Goal: Task Accomplishment & Management: Complete application form

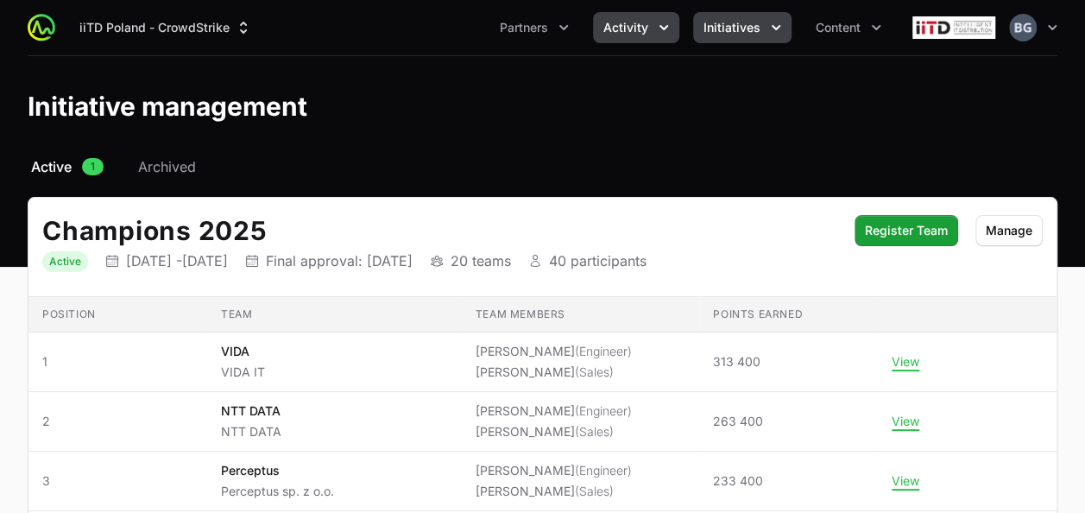
click at [614, 19] on span "Activity" at bounding box center [625, 27] width 45 height 17
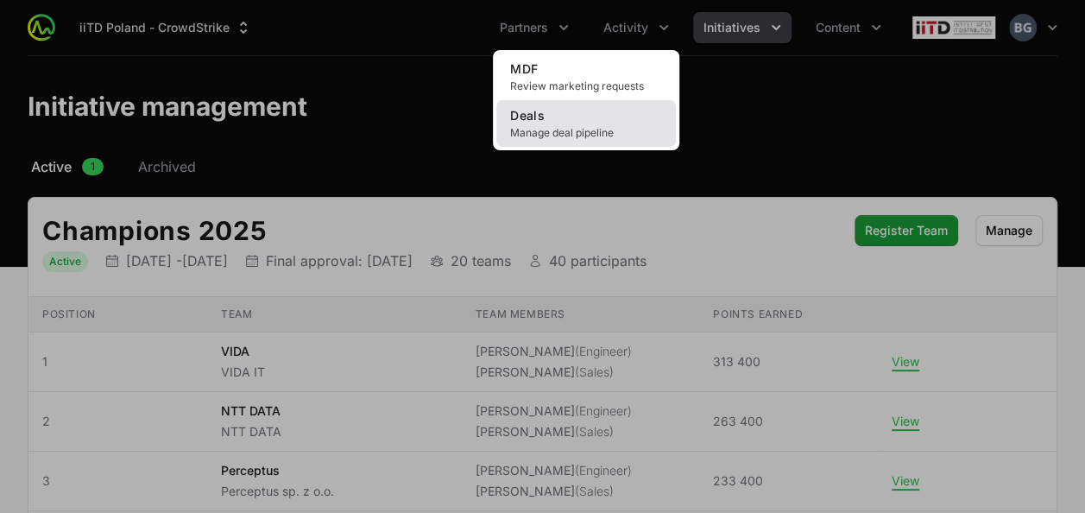
click at [589, 145] on link "Deals Manage deal pipeline" at bounding box center [586, 123] width 180 height 47
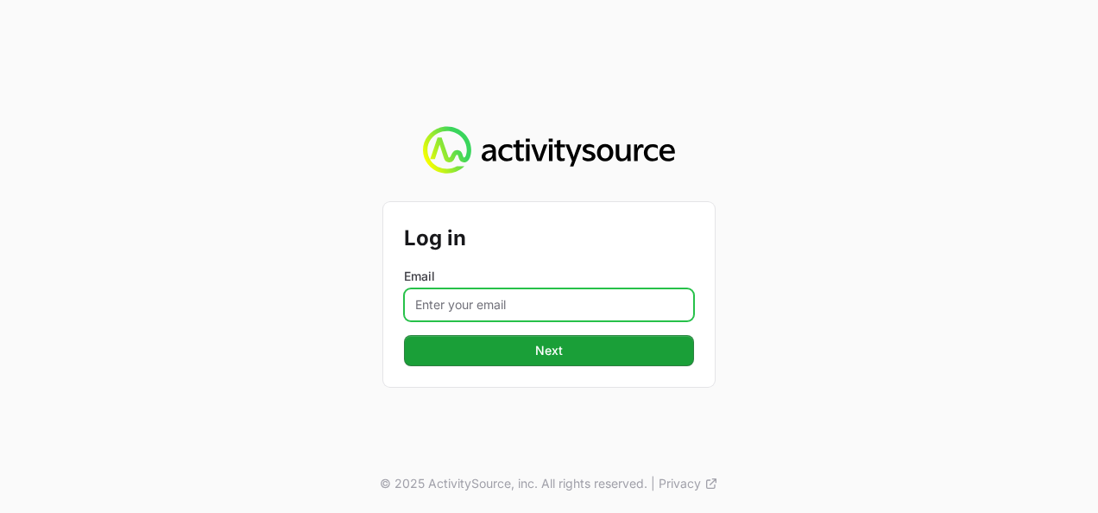
click at [469, 304] on input "Email" at bounding box center [549, 304] width 290 height 33
type input "[PERSON_NAME][EMAIL_ADDRESS][DOMAIN_NAME]"
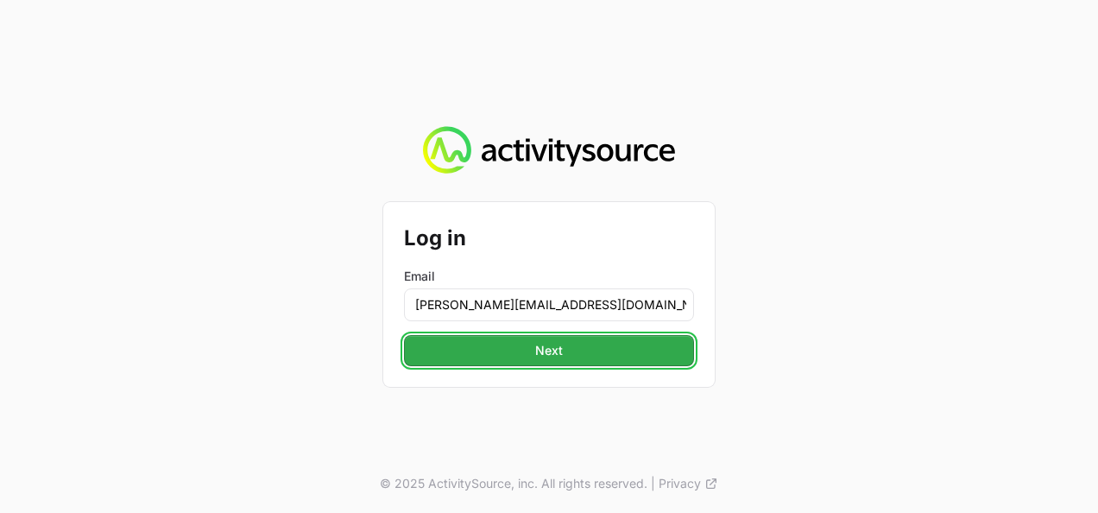
click at [560, 363] on button "Next Next" at bounding box center [549, 350] width 290 height 31
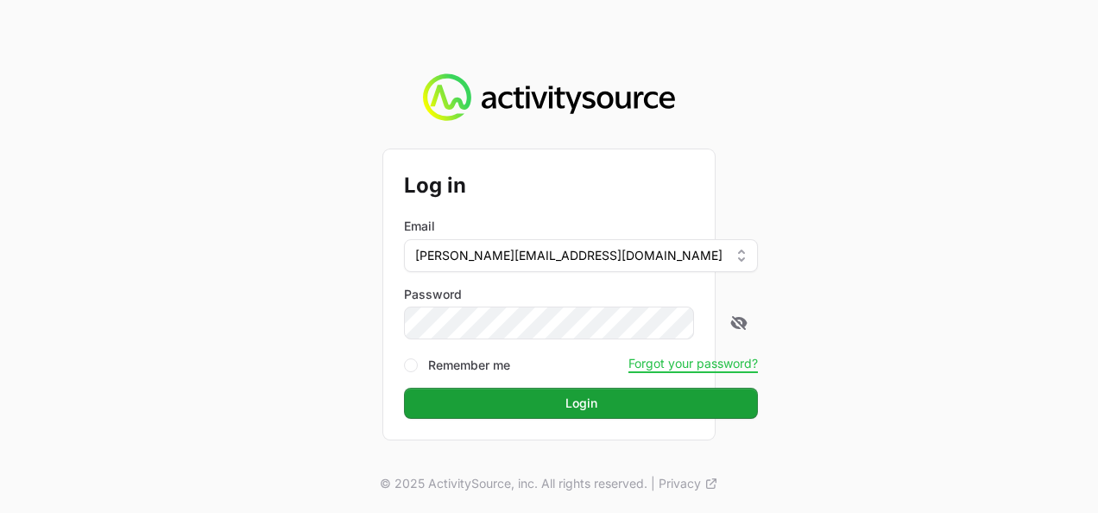
click at [404, 388] on button "Login Login" at bounding box center [581, 403] width 354 height 31
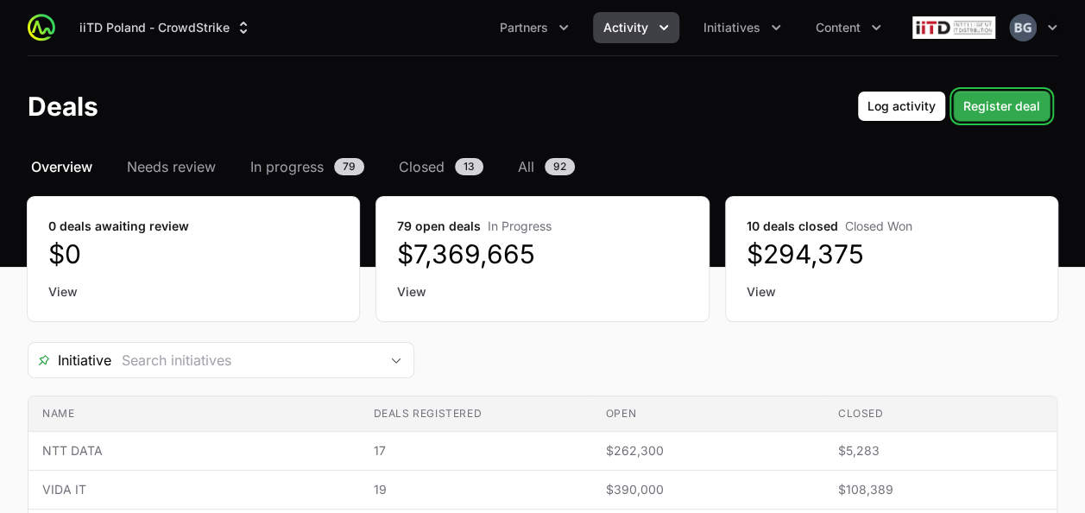
click at [986, 103] on span "Register deal" at bounding box center [1001, 106] width 77 height 21
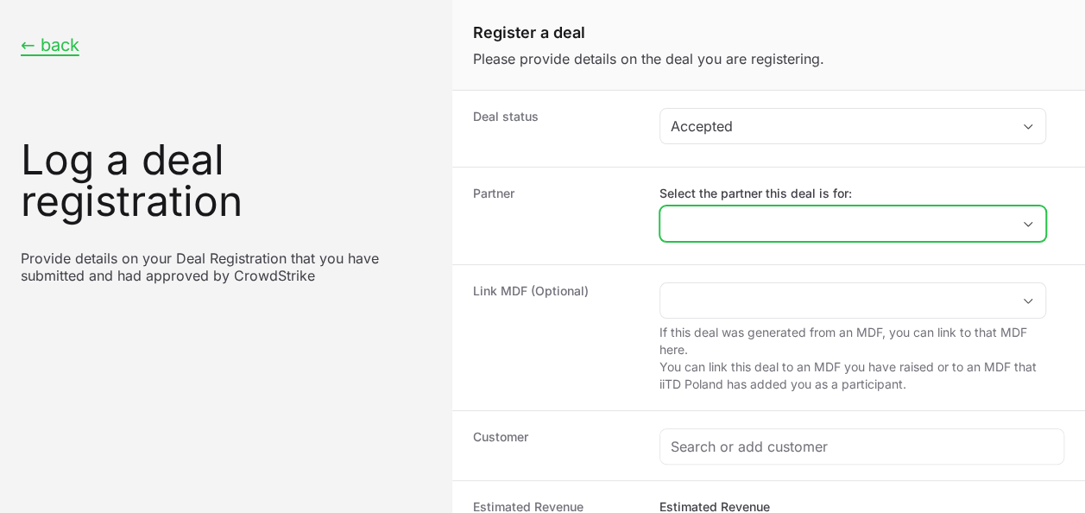
click at [770, 235] on input "Select the partner this deal is for:" at bounding box center [835, 223] width 350 height 35
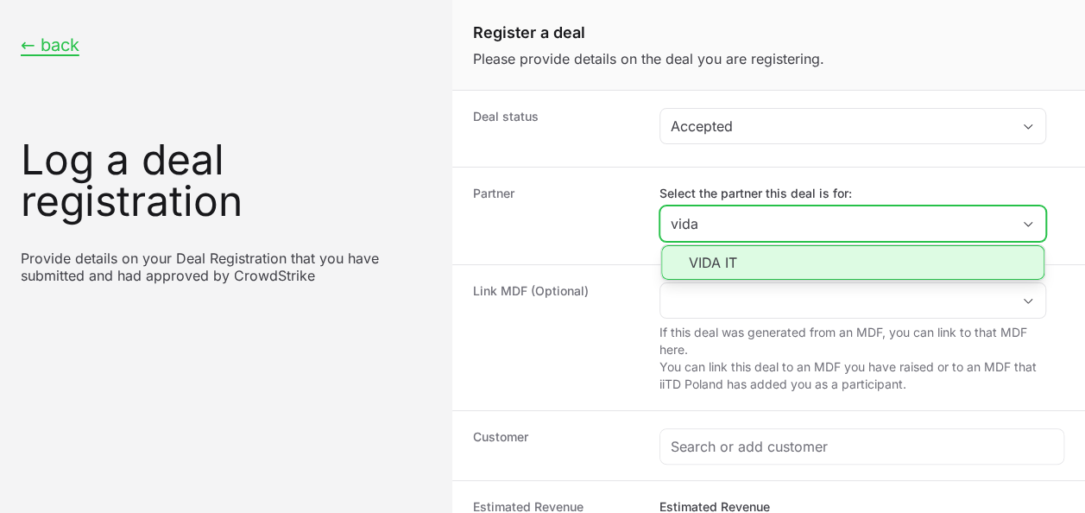
click at [766, 249] on li "VIDA IT" at bounding box center [852, 262] width 383 height 35
type input "VIDA IT"
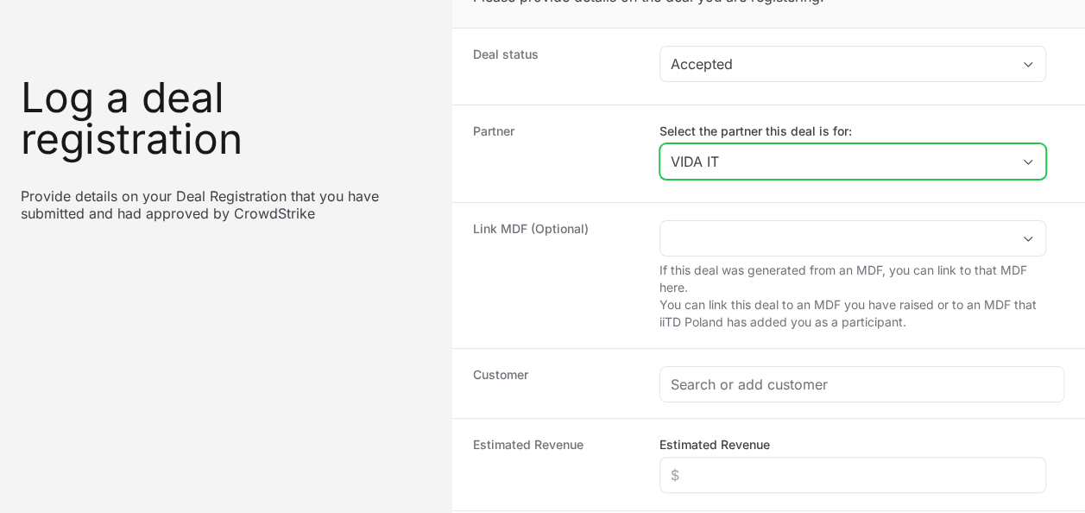
scroll to position [86, 0]
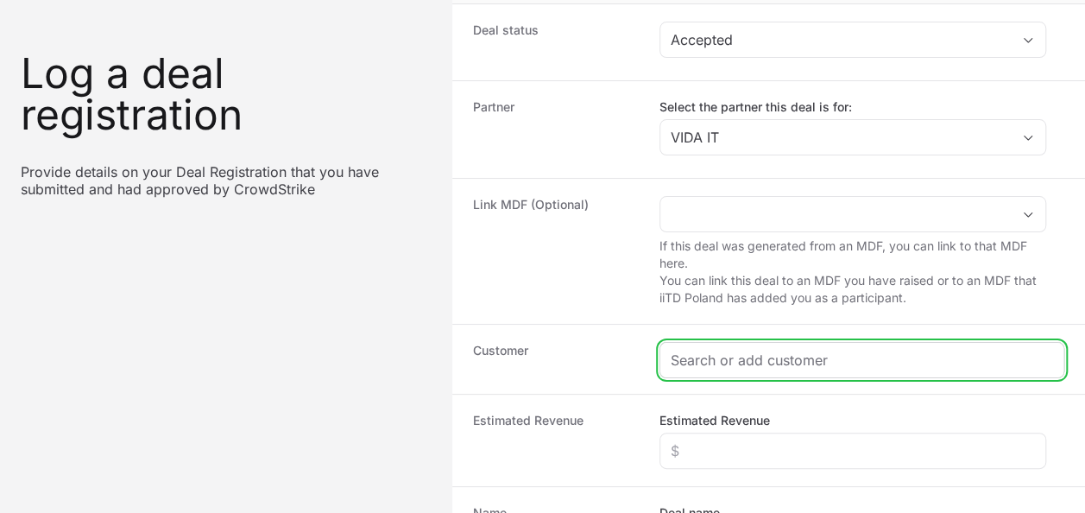
click at [701, 360] on input "Create activity form" at bounding box center [862, 360] width 382 height 21
paste input "MPWiK Spółka z o.o. w [GEOGRAPHIC_DATA]"
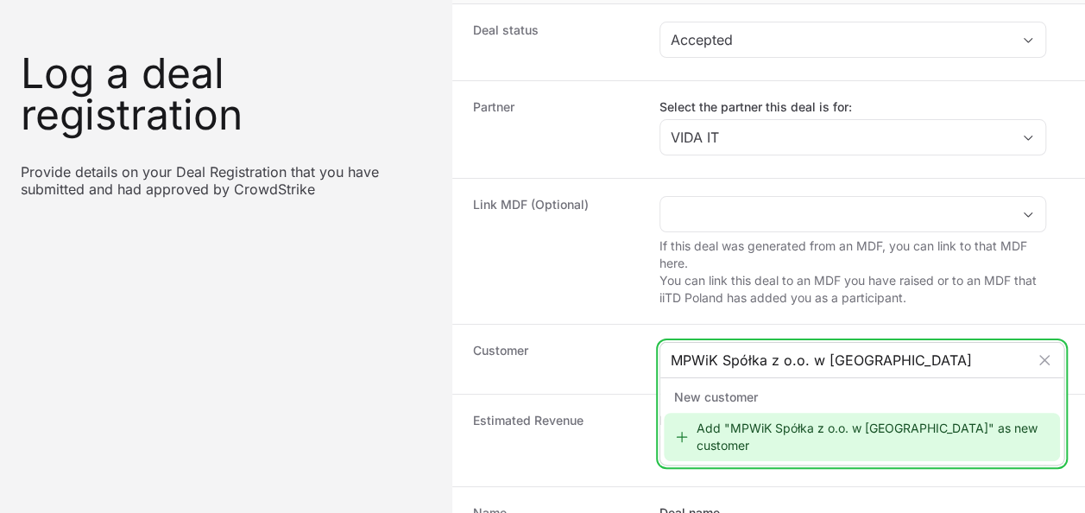
type input "MPWiK Spółka z o.o. w [GEOGRAPHIC_DATA]"
click at [793, 429] on div "Add "MPWiK Spółka z o.o. w [GEOGRAPHIC_DATA]" as new customer" at bounding box center [862, 437] width 396 height 48
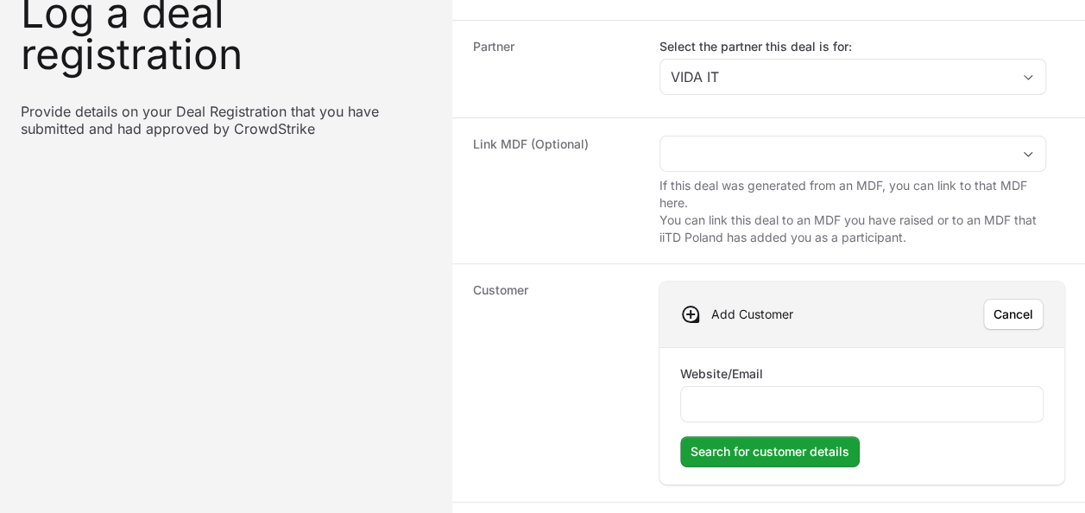
scroll to position [173, 0]
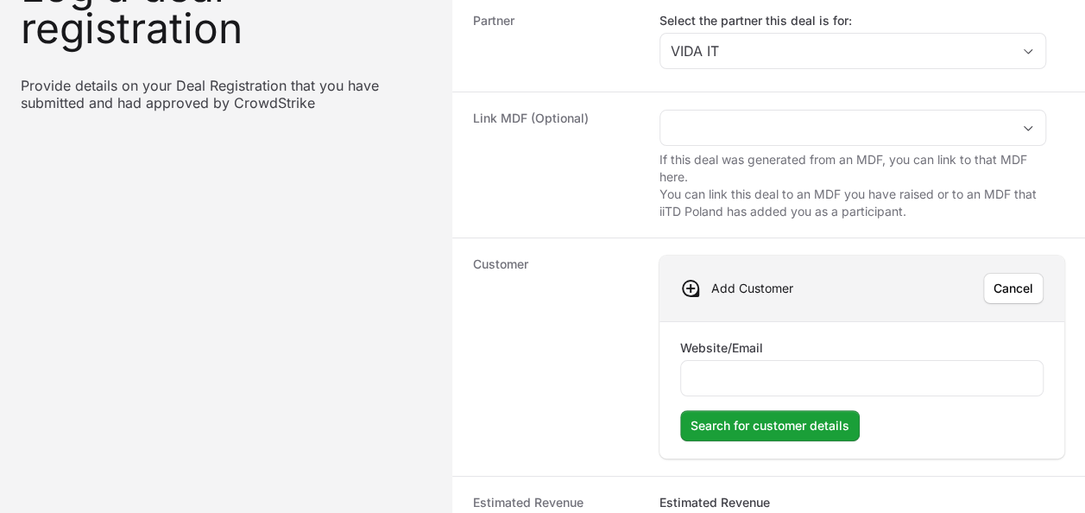
click at [742, 355] on div "Website/Email" at bounding box center [861, 367] width 363 height 57
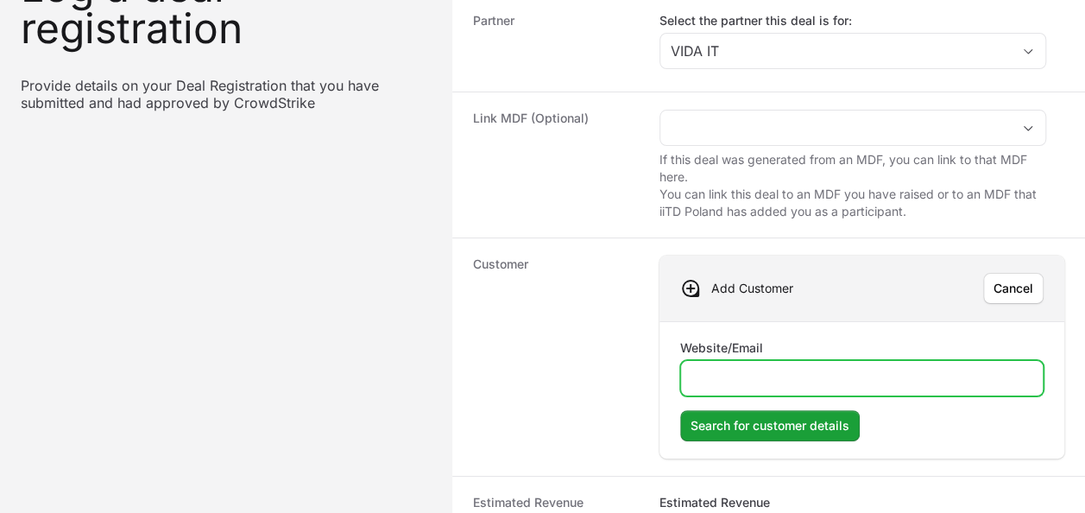
click at [745, 369] on input "Website/Email" at bounding box center [861, 378] width 341 height 21
paste input "[URL][DOMAIN_NAME]"
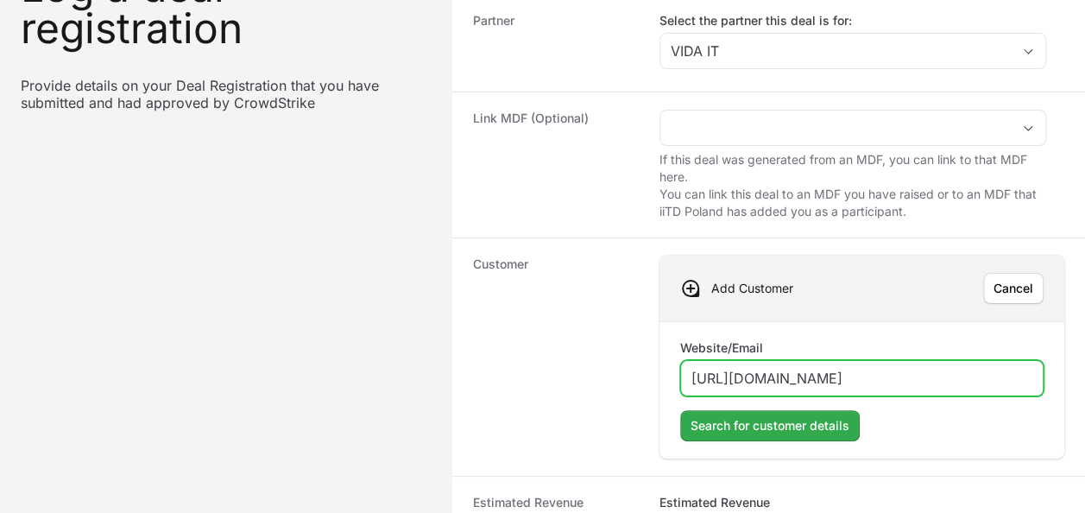
type input "[URL][DOMAIN_NAME]"
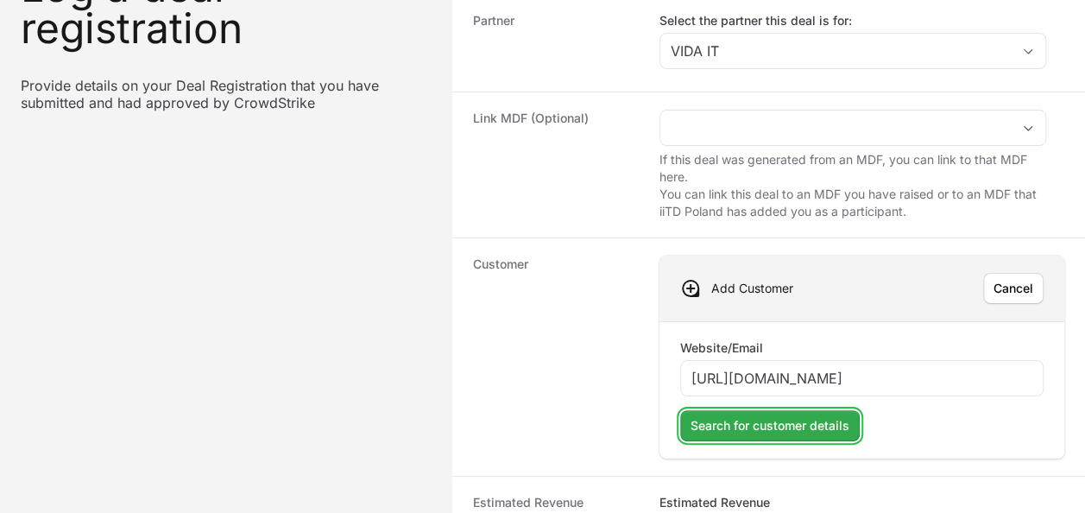
click at [795, 419] on span "Search for customer details" at bounding box center [769, 425] width 159 height 21
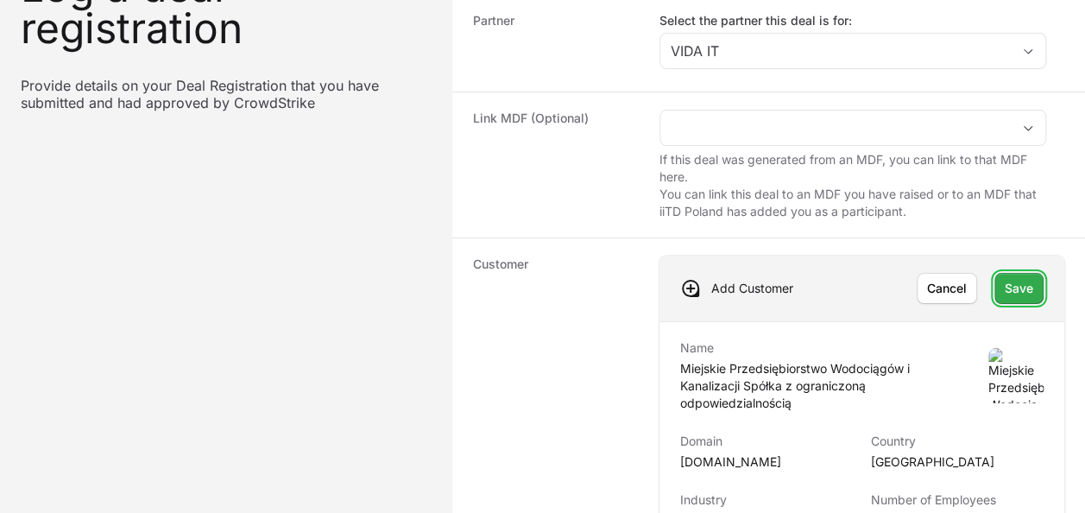
click at [1013, 281] on span "Save" at bounding box center [1019, 288] width 28 height 21
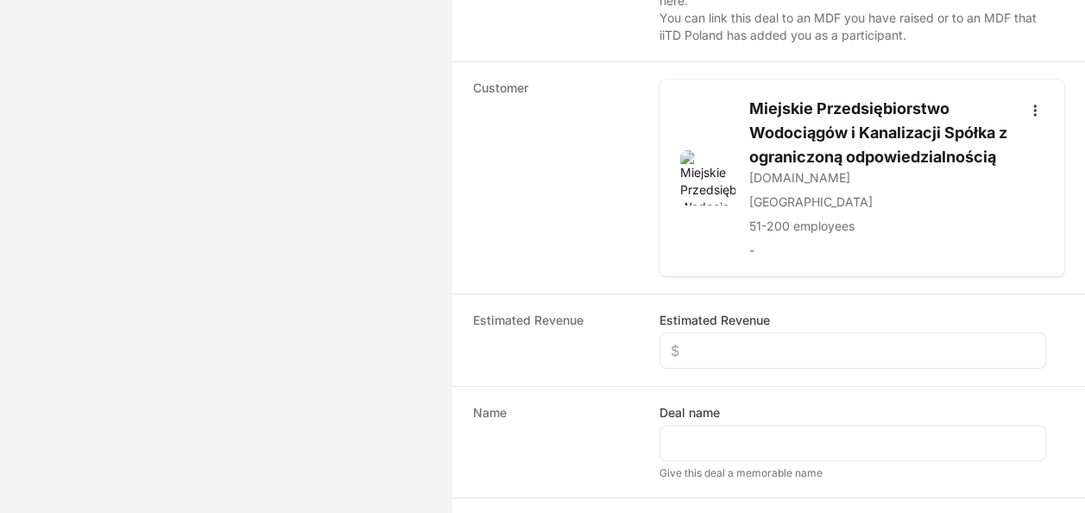
scroll to position [432, 0]
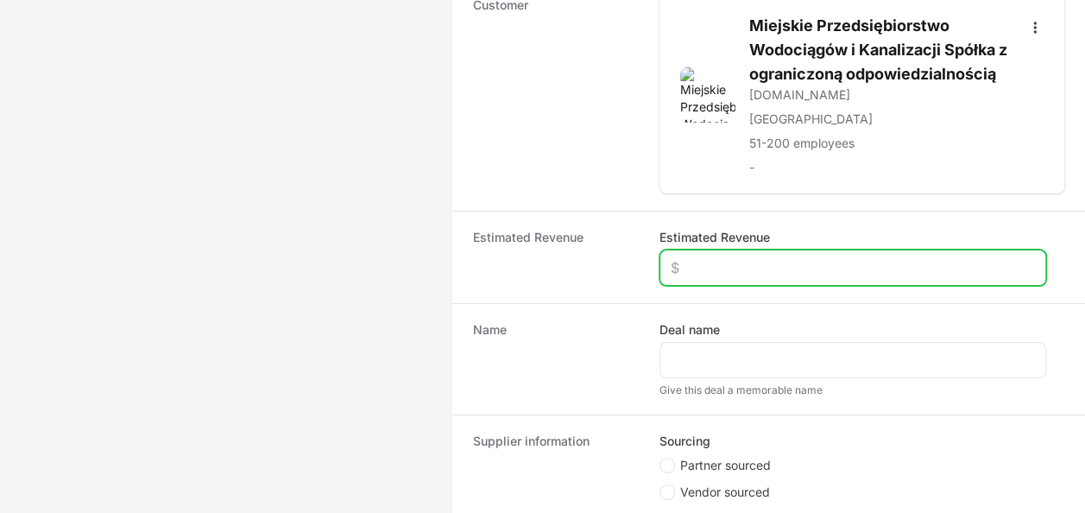
click at [723, 268] on input "Estimated Revenue" at bounding box center [853, 267] width 364 height 21
type input "$15,000"
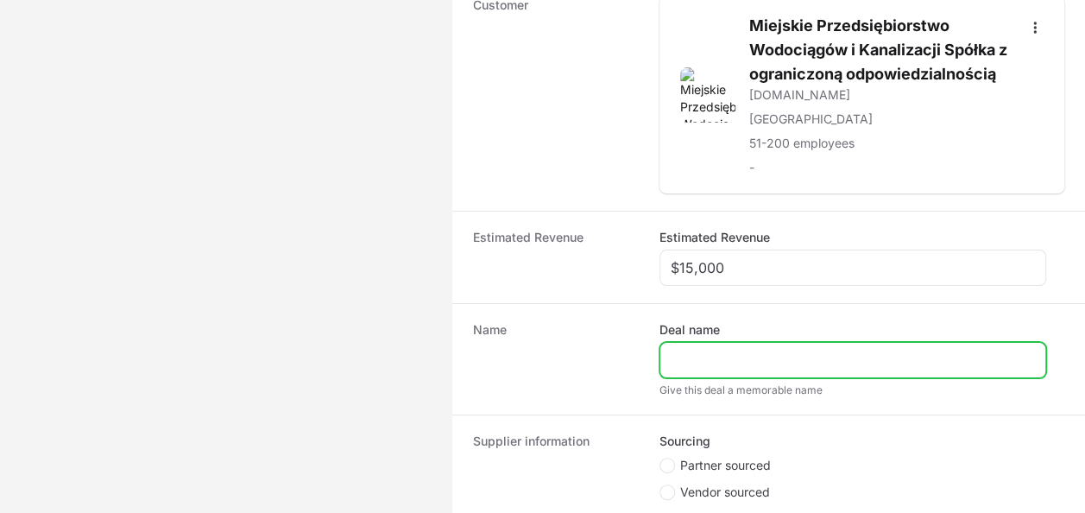
click at [726, 350] on input "Deal name" at bounding box center [853, 360] width 364 height 21
paste input "MPWiK Spółka z o.o. w [GEOGRAPHIC_DATA]"
drag, startPoint x: 816, startPoint y: 352, endPoint x: 724, endPoint y: 354, distance: 91.5
click at [724, 354] on input "MPWiK Spółka z o.o. w [GEOGRAPHIC_DATA]" at bounding box center [853, 360] width 364 height 21
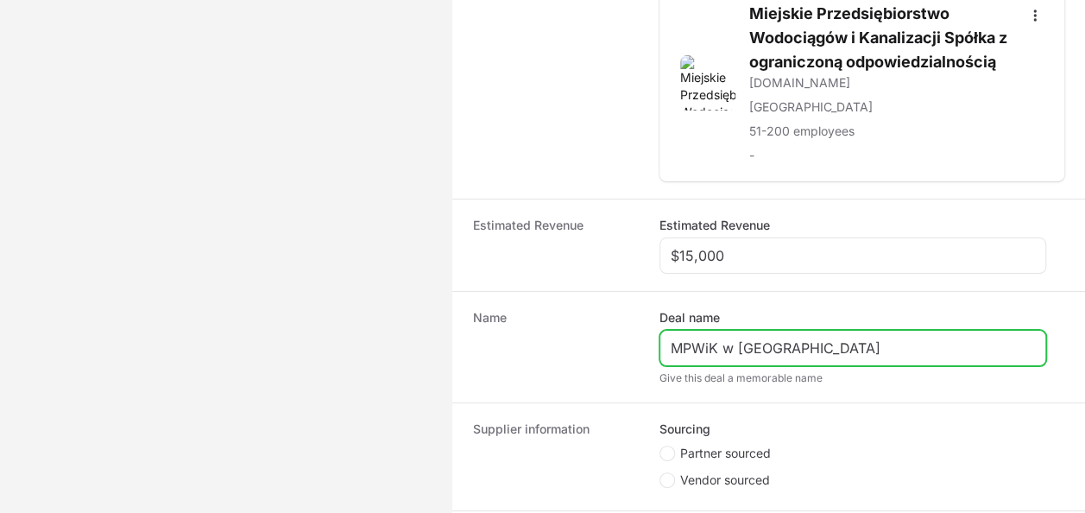
scroll to position [518, 0]
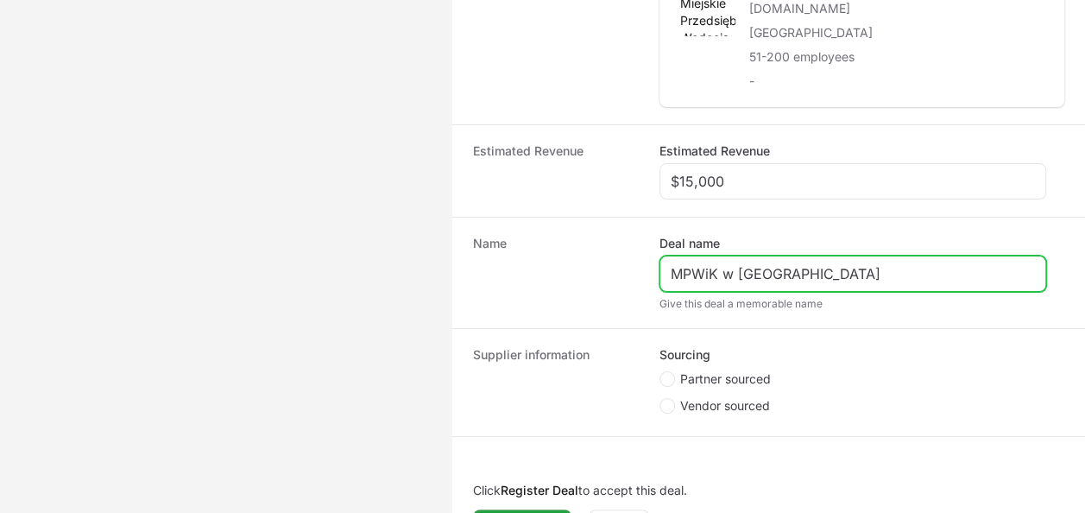
type input "MPWiK w [GEOGRAPHIC_DATA]"
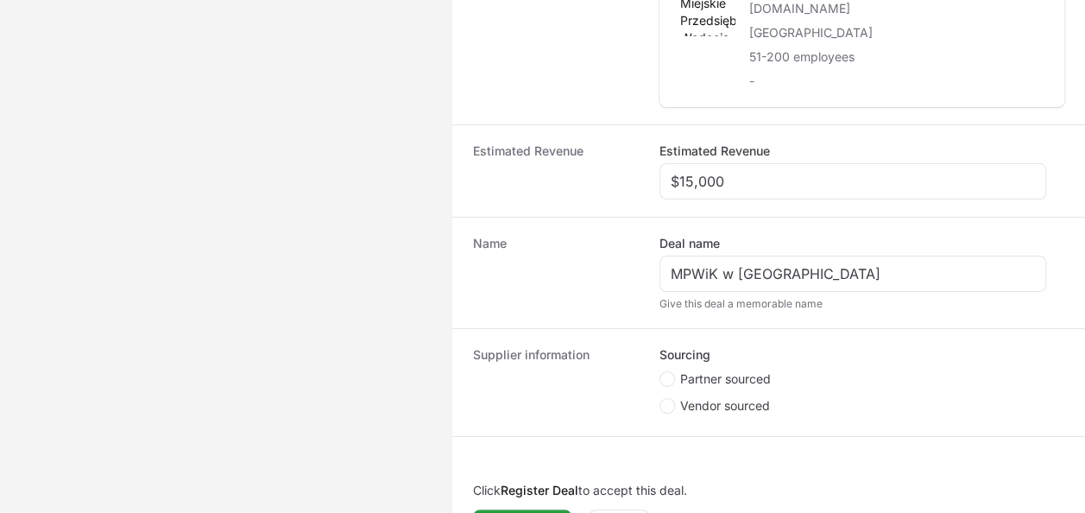
click at [728, 371] on span "Partner sourced" at bounding box center [725, 378] width 91 height 17
click at [661, 371] on input "Partner sourced" at bounding box center [660, 372] width 2 height 2
radio input "true"
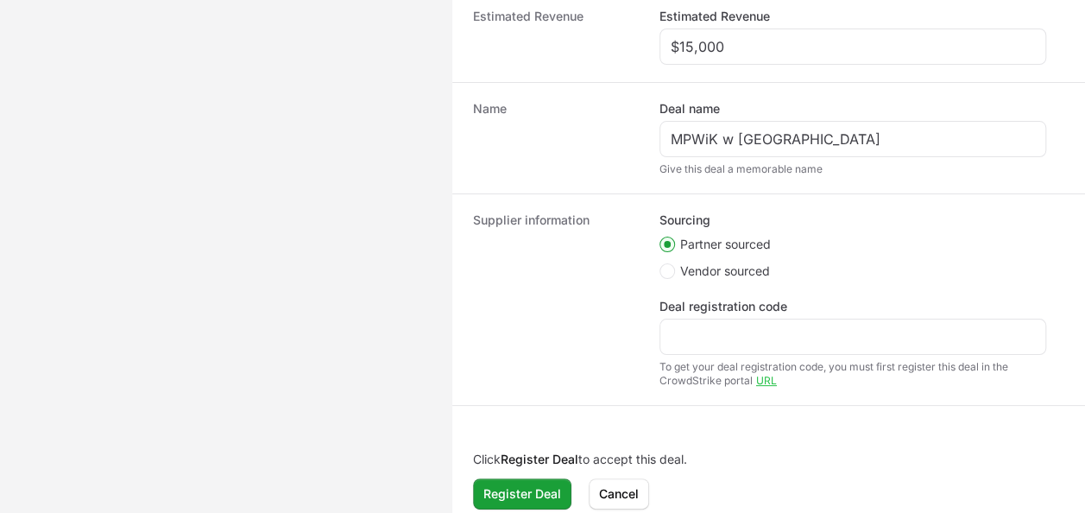
scroll to position [661, 0]
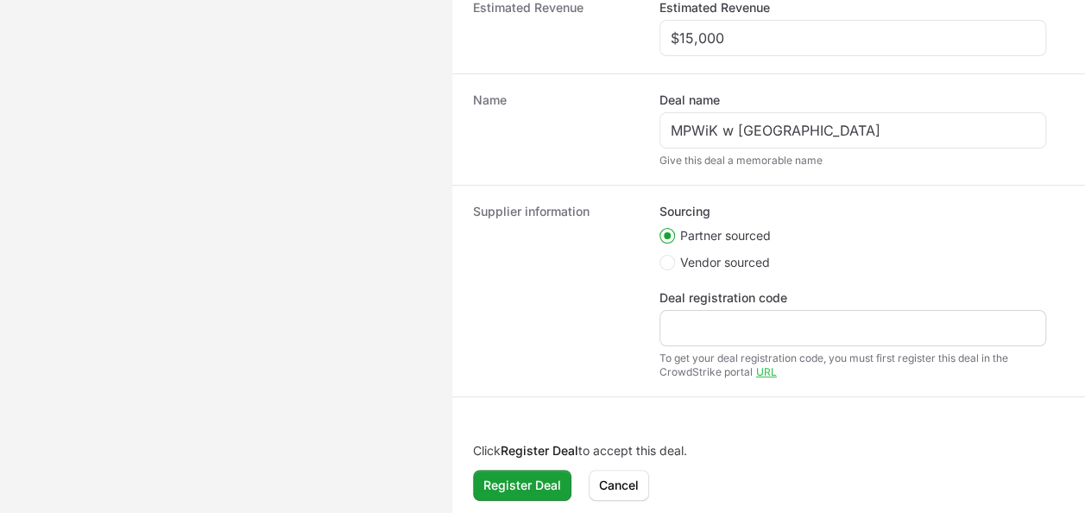
click at [721, 306] on div "Deal registration code" at bounding box center [852, 317] width 387 height 57
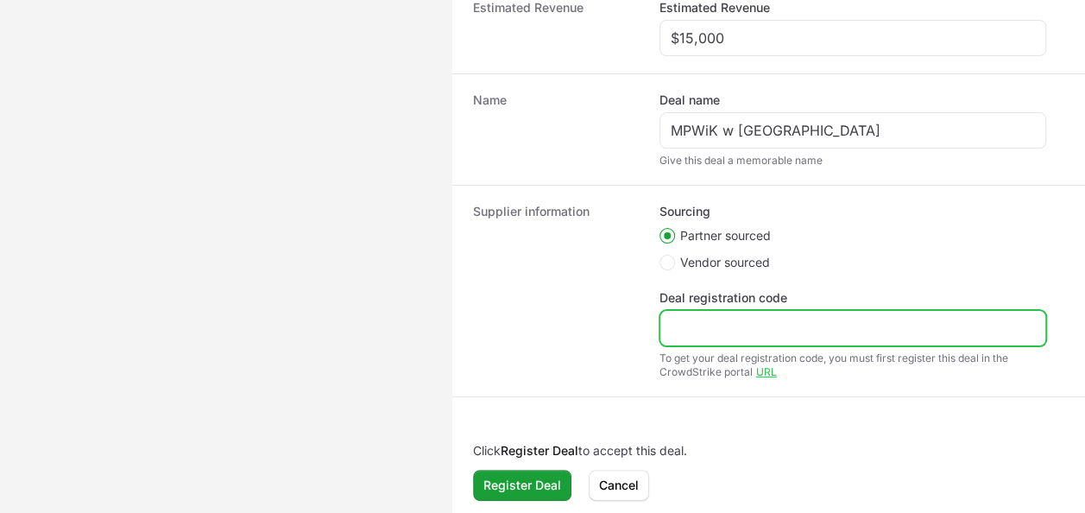
click at [715, 318] on input "Deal registration code" at bounding box center [853, 328] width 364 height 21
paste input "DR-f1c08f65"
type input "DR-f1c08f65"
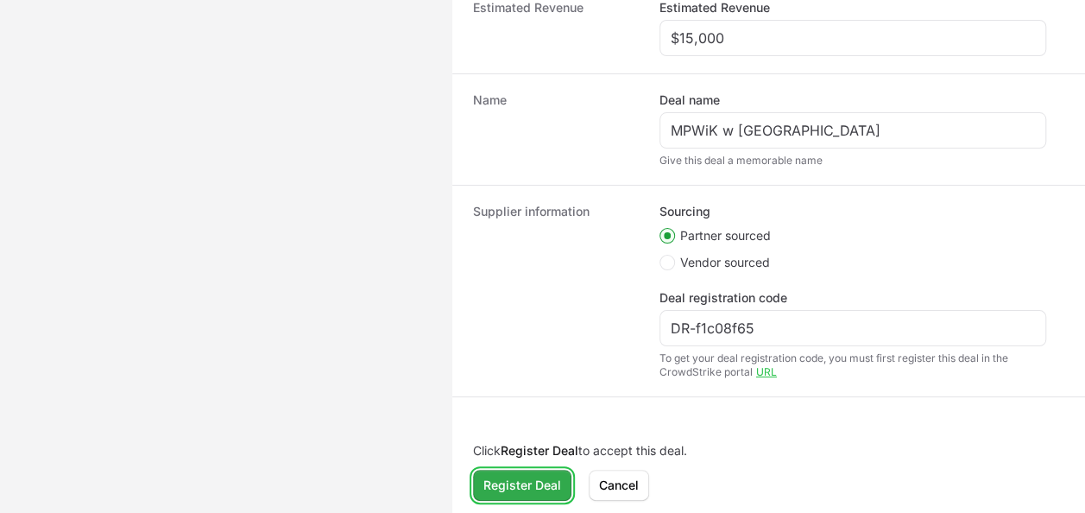
click at [530, 476] on span "Register Deal" at bounding box center [522, 485] width 78 height 21
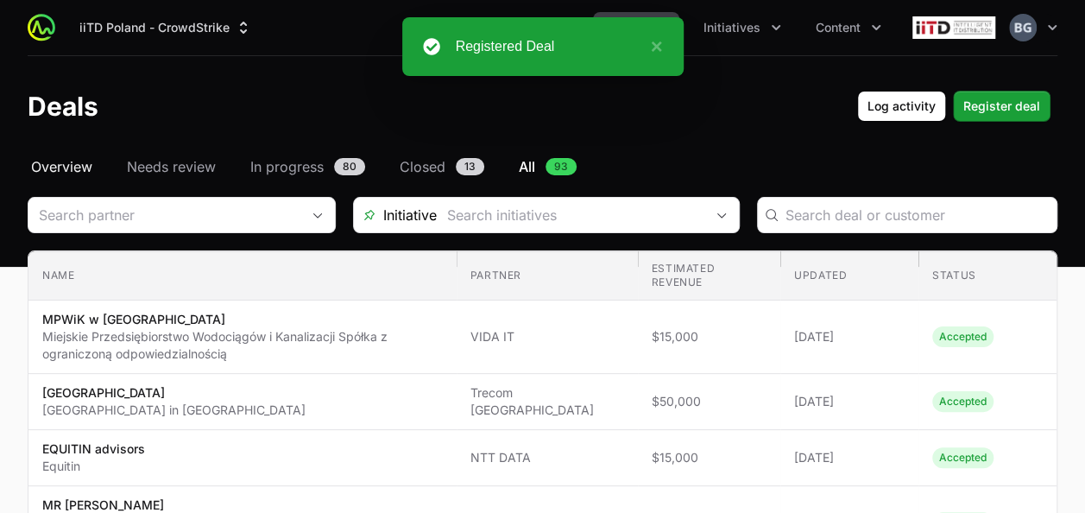
click at [91, 164] on span "Overview" at bounding box center [61, 166] width 61 height 21
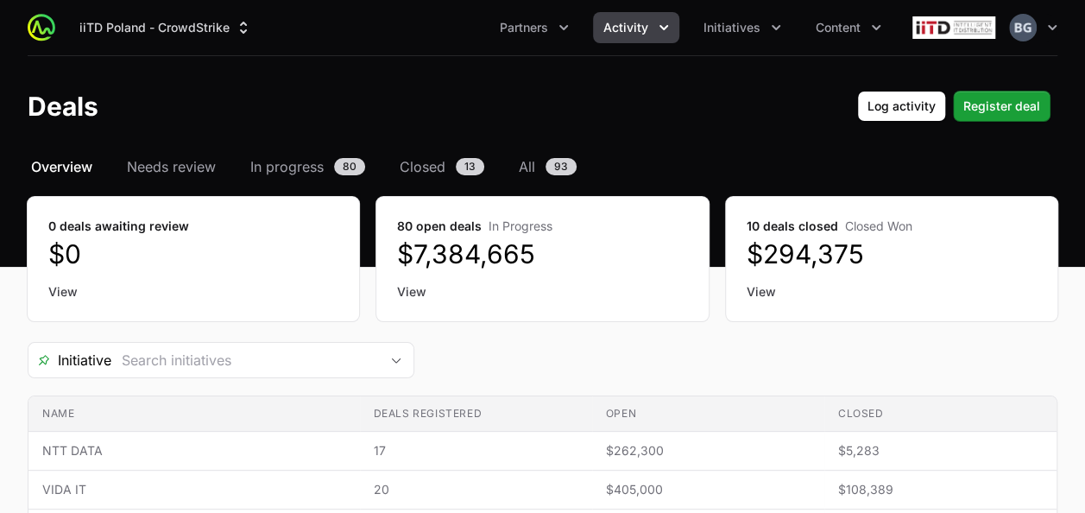
click at [618, 44] on div "iiTD [GEOGRAPHIC_DATA] - CrowdStrike Partners Activity Initiatives Content Open…" at bounding box center [543, 27] width 1030 height 55
click at [619, 35] on span "Activity" at bounding box center [625, 27] width 45 height 17
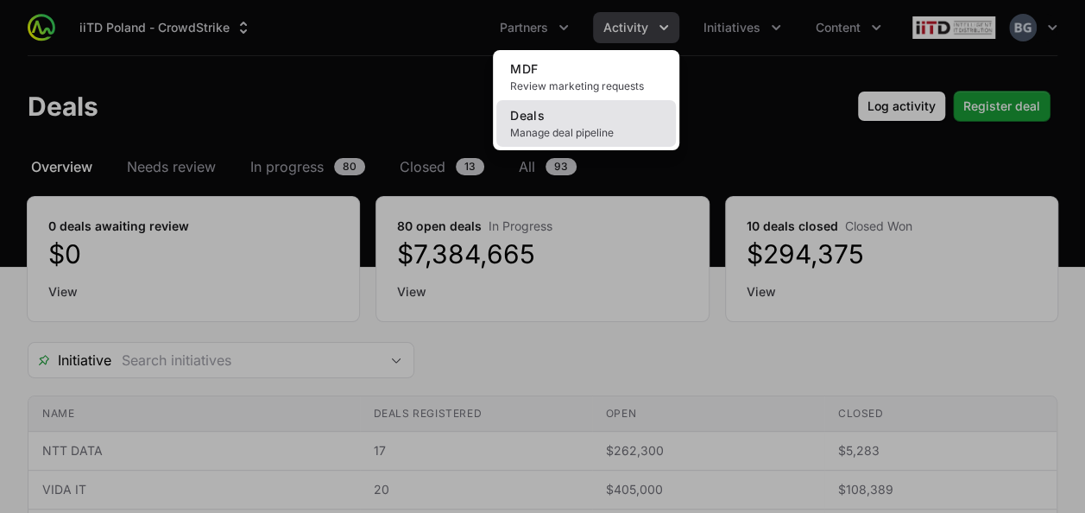
click at [611, 112] on link "Deals Manage deal pipeline" at bounding box center [586, 123] width 180 height 47
